Goal: Task Accomplishment & Management: Use online tool/utility

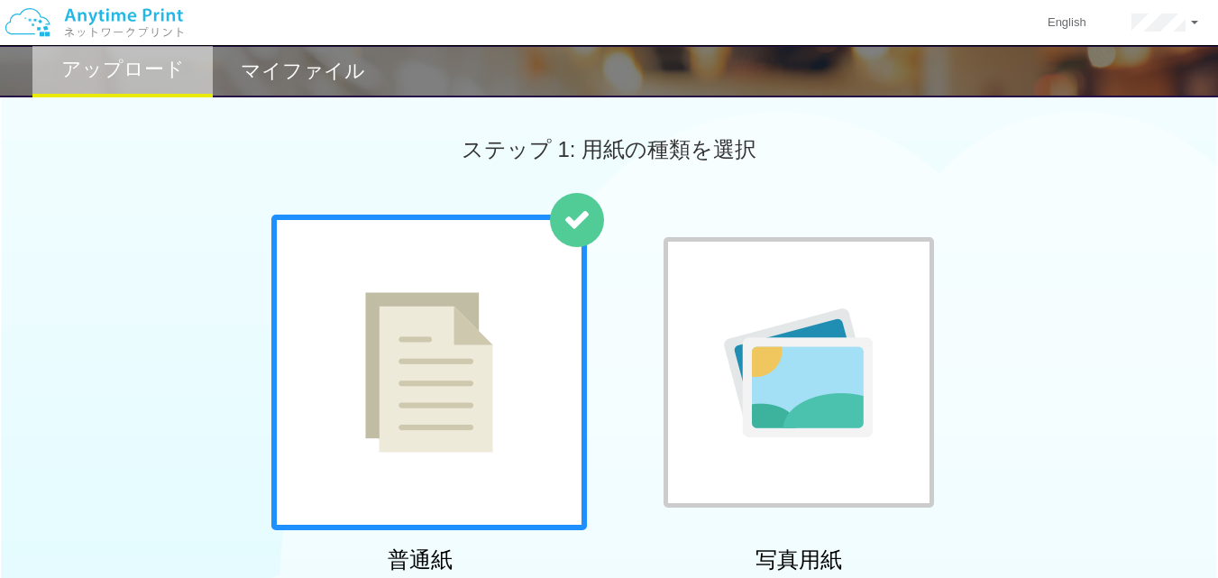
scroll to position [736, 0]
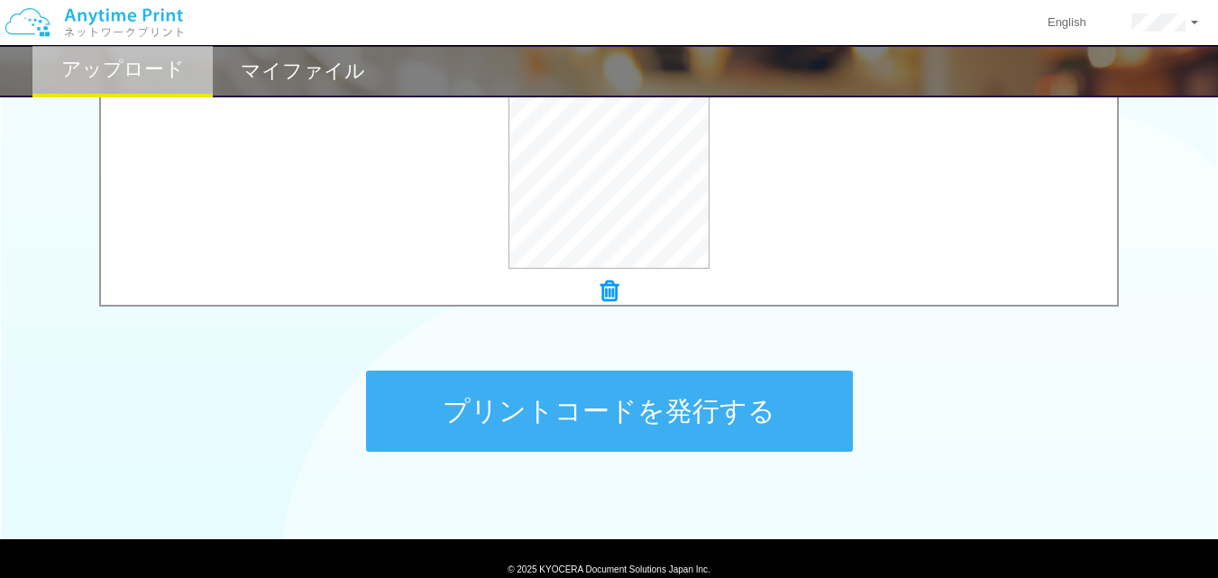
click at [692, 399] on button "プリントコードを発行する" at bounding box center [609, 411] width 487 height 81
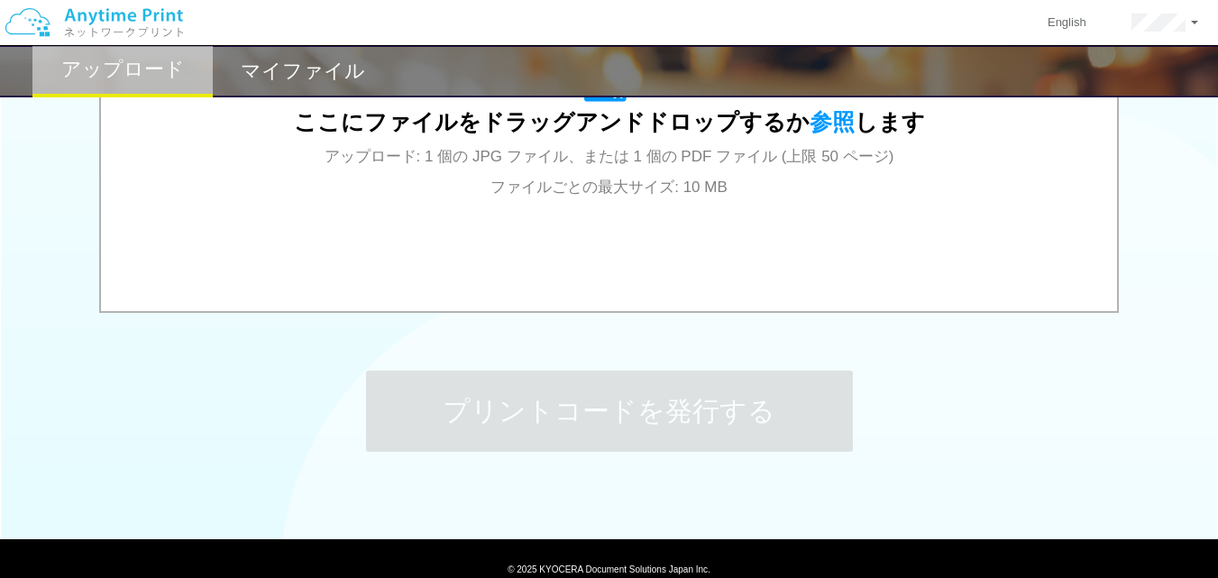
scroll to position [0, 0]
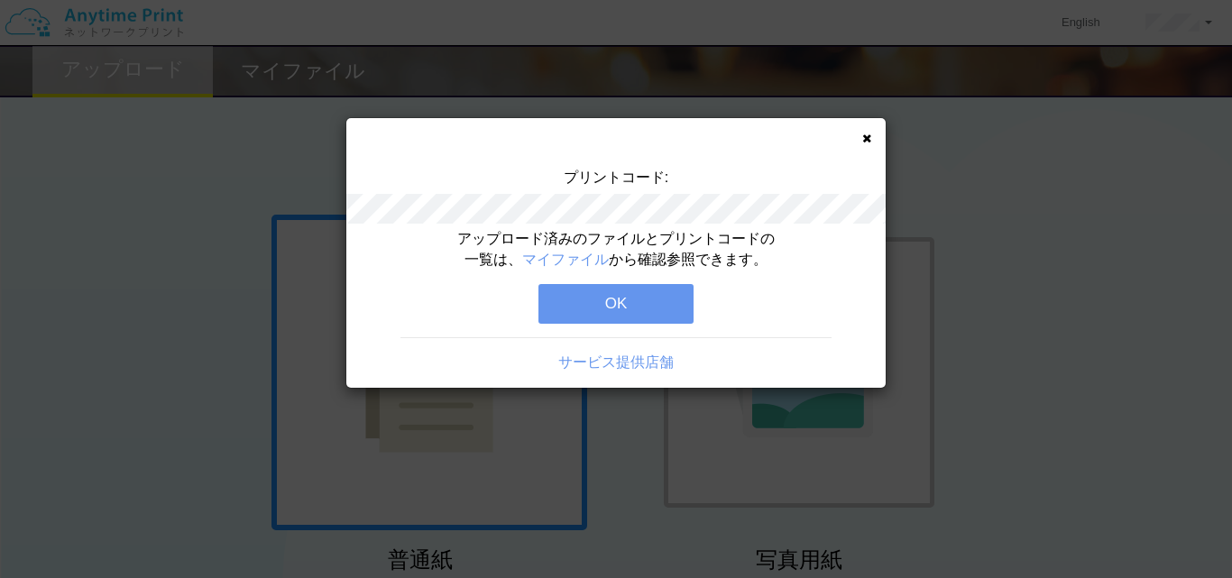
click at [623, 306] on button "OK" at bounding box center [615, 304] width 155 height 40
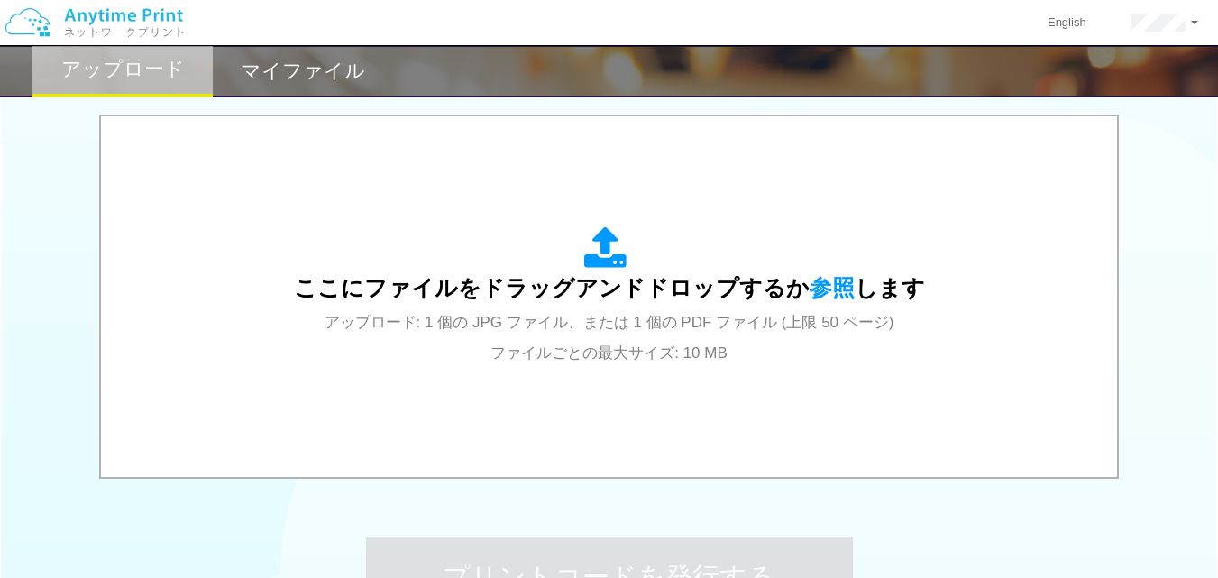
scroll to position [573, 0]
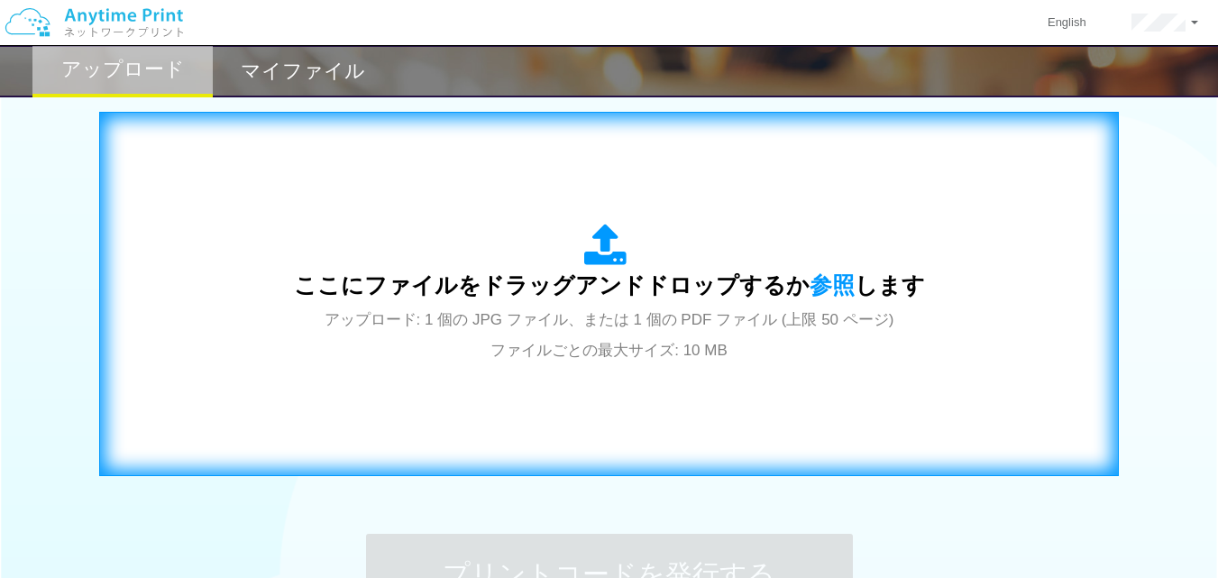
click at [607, 340] on span "アップロード: 1 個の JPG ファイル、または 1 個の PDF ファイル (上限 50 ページ) ファイルごとの最大サイズ: 10 MB" at bounding box center [610, 335] width 570 height 48
click at [565, 197] on div "ここにファイルをドラッグアンドドロップするか 参照 します アップロード: 1 個の JPG ファイル、または 1 個の PDF ファイル (上限 50 ペー…" at bounding box center [609, 294] width 982 height 326
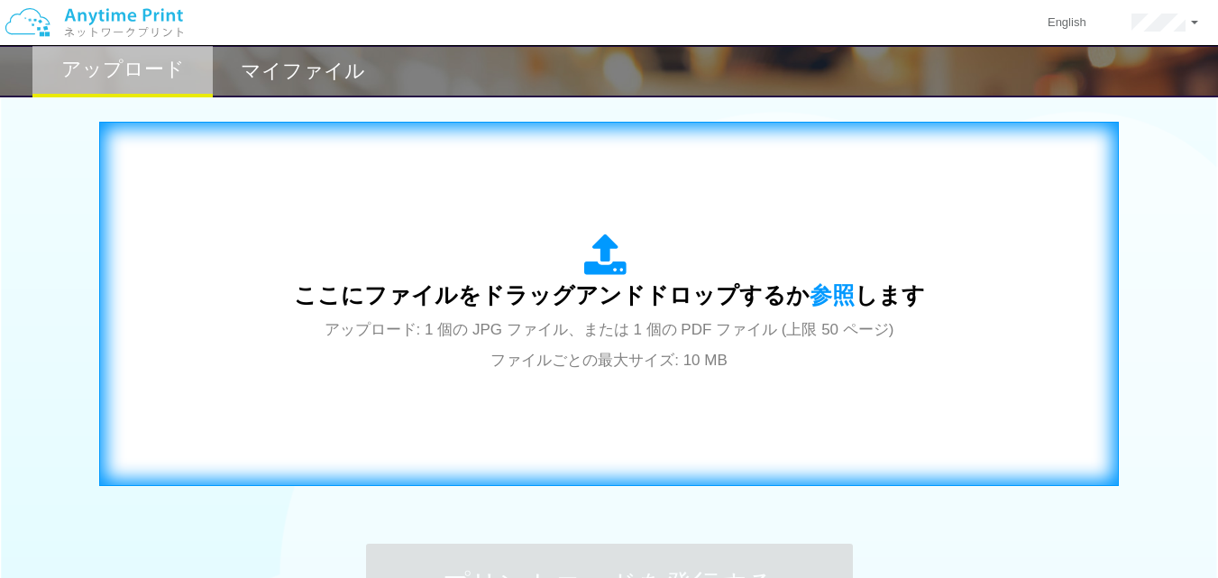
scroll to position [562, 0]
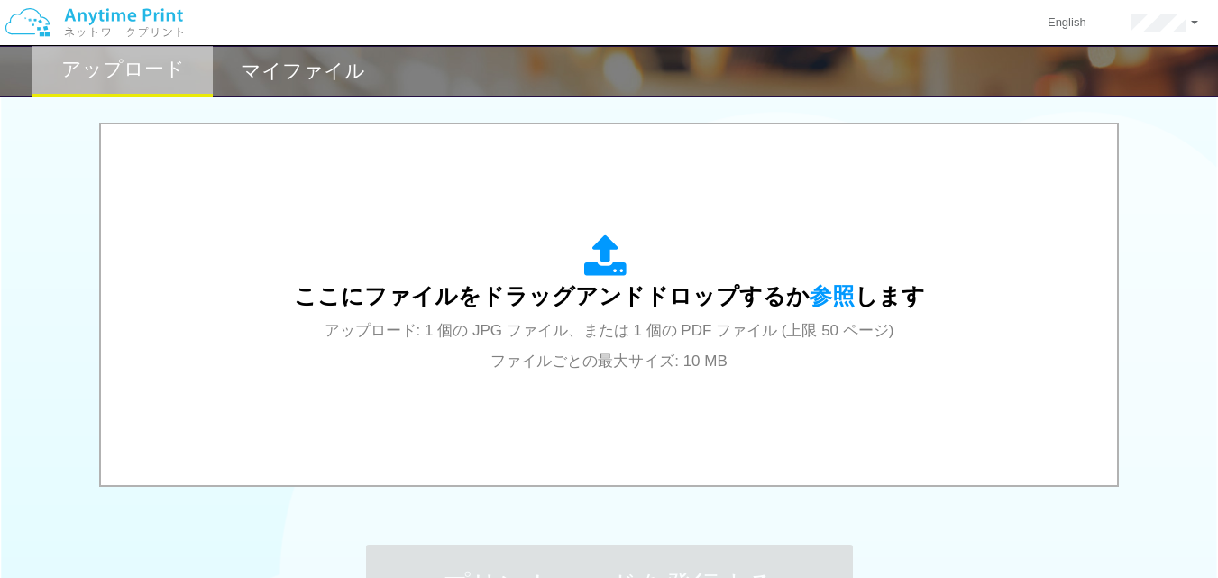
click at [262, 67] on h2 "マイファイル" at bounding box center [303, 71] width 124 height 22
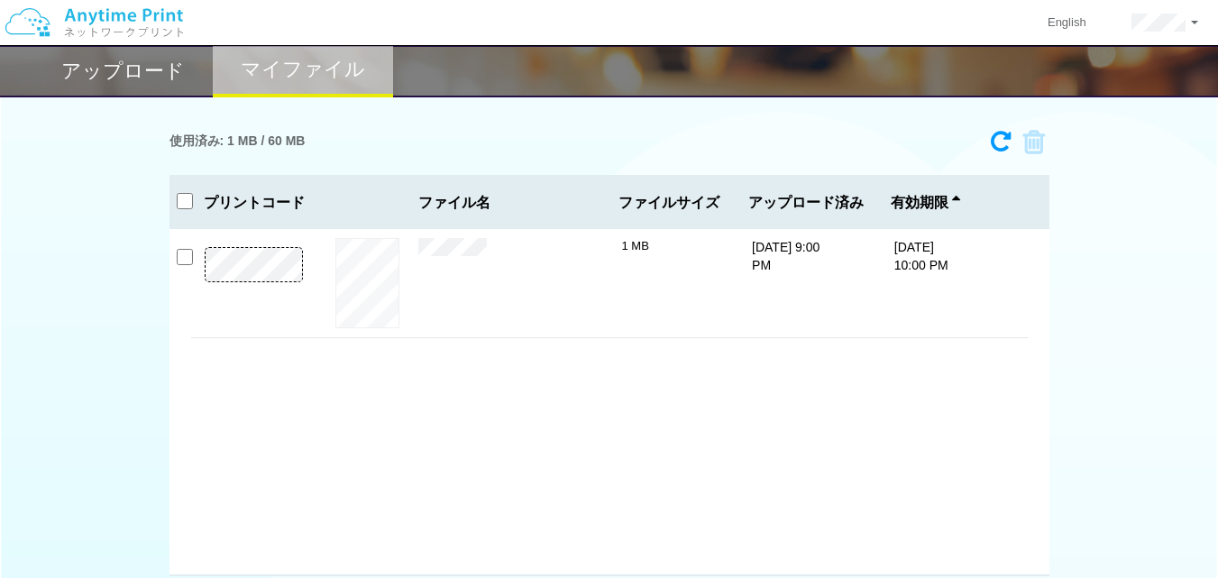
click at [123, 60] on h2 "アップロード" at bounding box center [123, 71] width 124 height 22
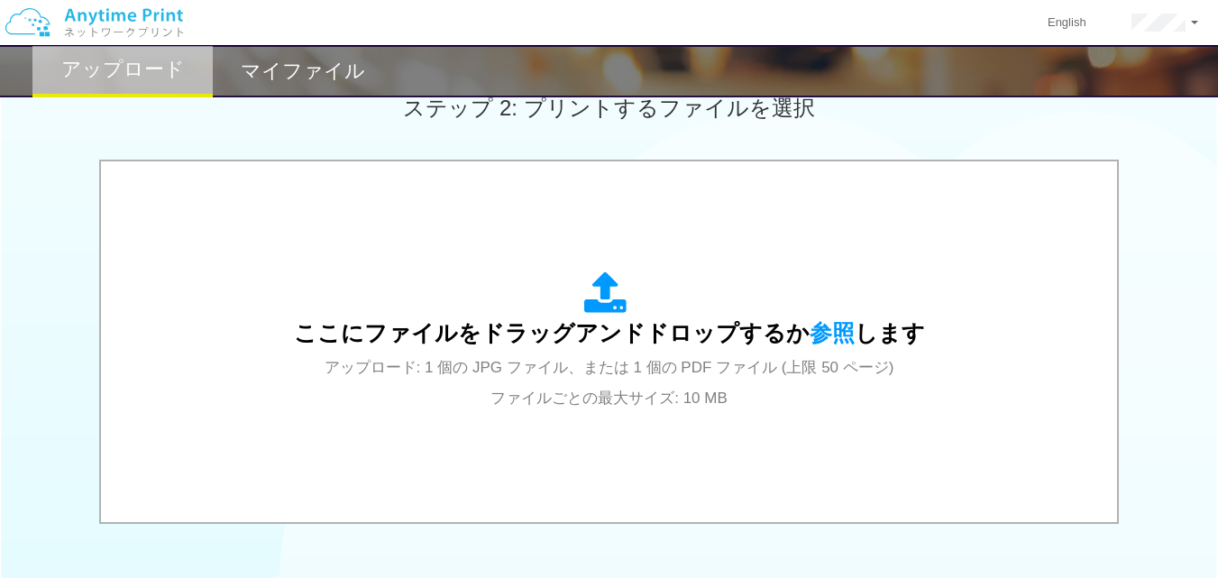
scroll to position [527, 0]
click at [657, 466] on div "ここにファイルをドラッグアンドドロップするか 参照 します アップロード: 1 個の JPG ファイル、または 1 個の PDF ファイル (上限 50 ペー…" at bounding box center [609, 340] width 980 height 325
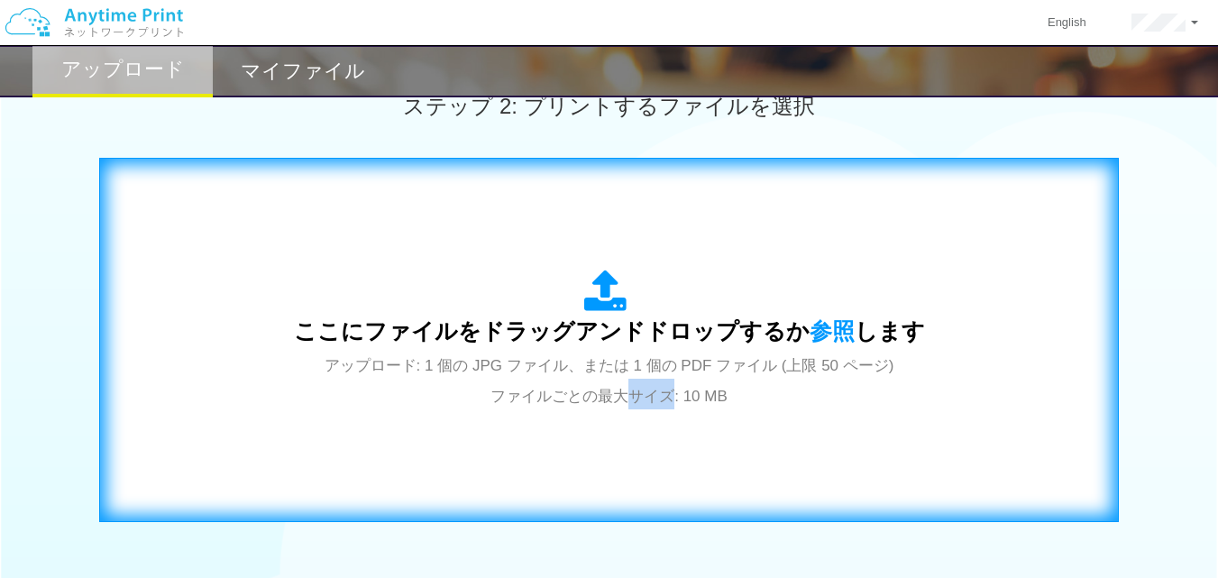
click at [640, 427] on div "ここにファイルをドラッグアンドドロップするか 参照 します アップロード: 1 個の JPG ファイル、または 1 個の PDF ファイル (上限 50 ペー…" at bounding box center [609, 340] width 982 height 326
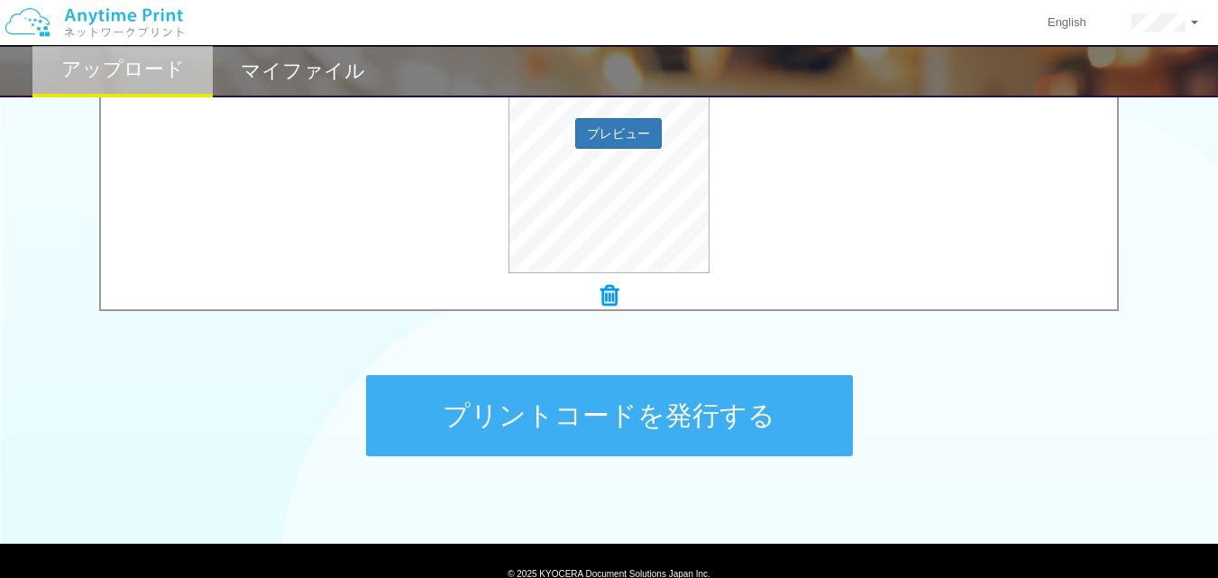
scroll to position [733, 0]
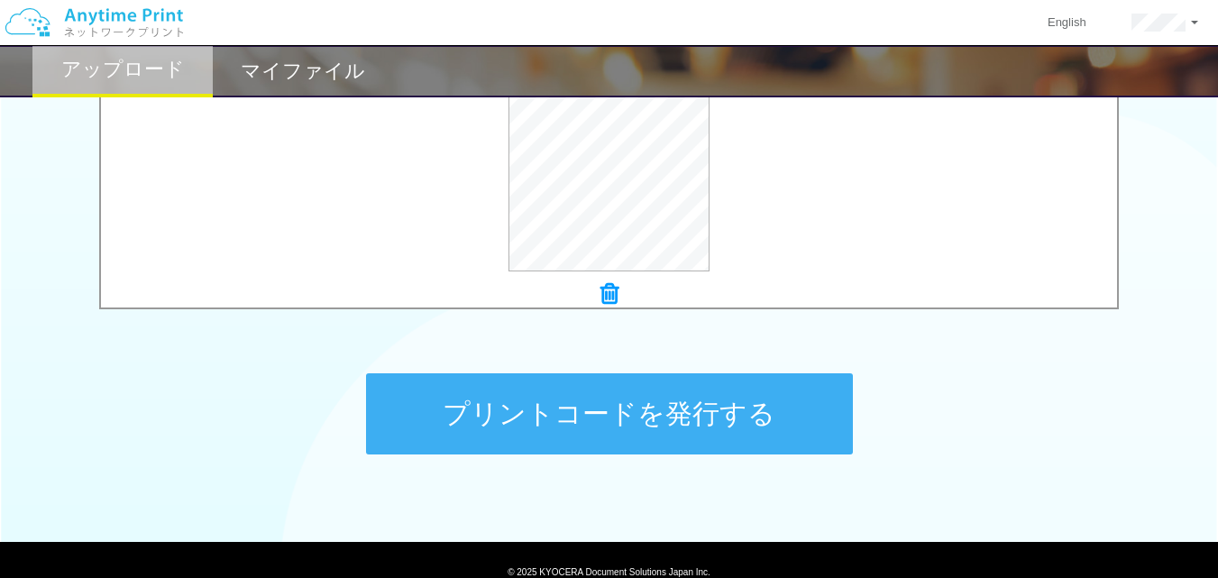
click at [640, 395] on button "プリントコードを発行する" at bounding box center [609, 413] width 487 height 81
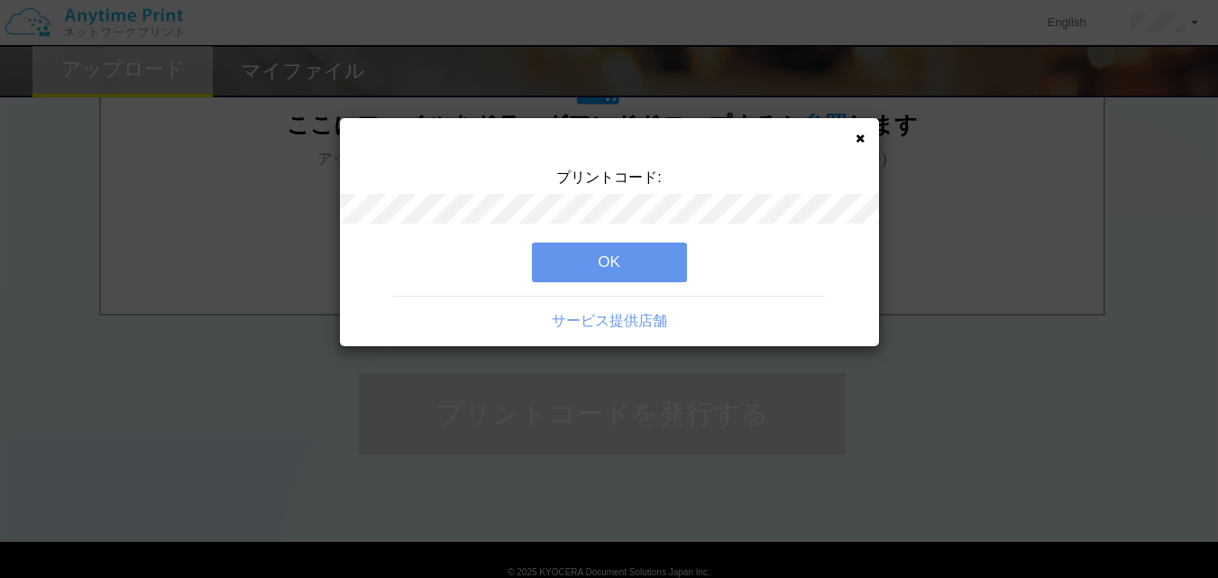
scroll to position [0, 0]
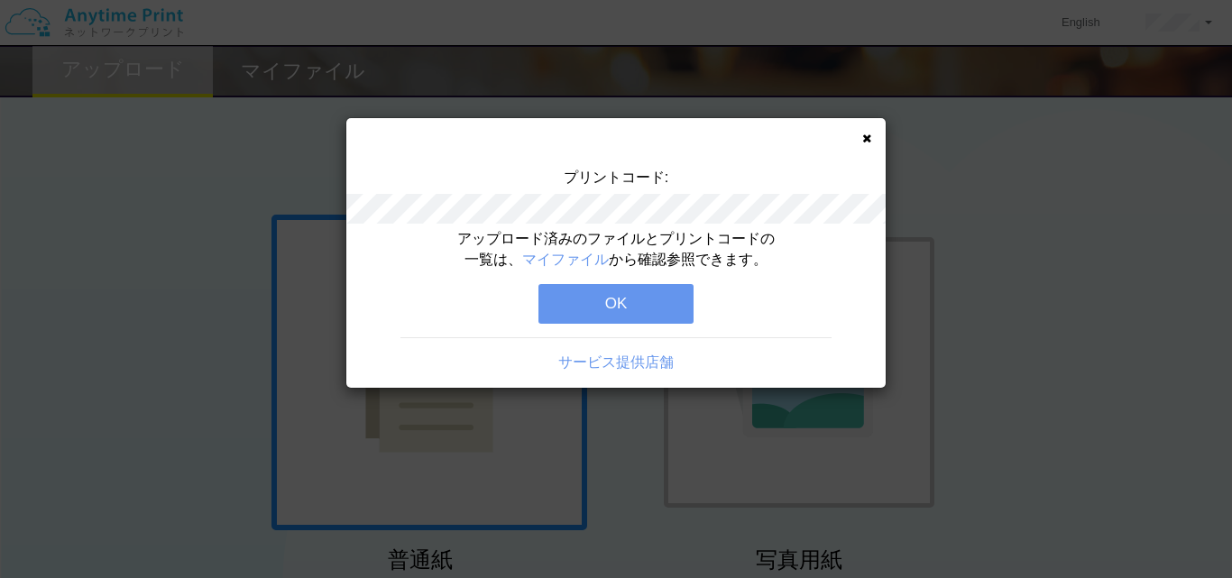
click at [864, 141] on icon at bounding box center [866, 139] width 9 height 12
